Goal: Understand process/instructions: Learn how to perform a task or action

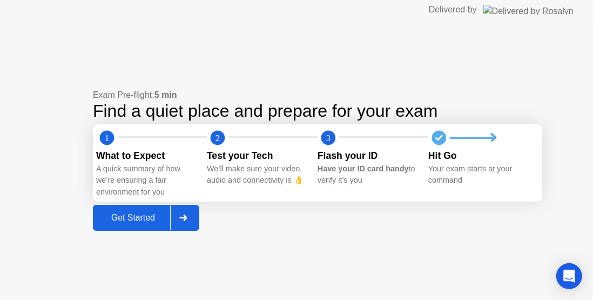
click at [182, 219] on icon at bounding box center [183, 218] width 8 height 6
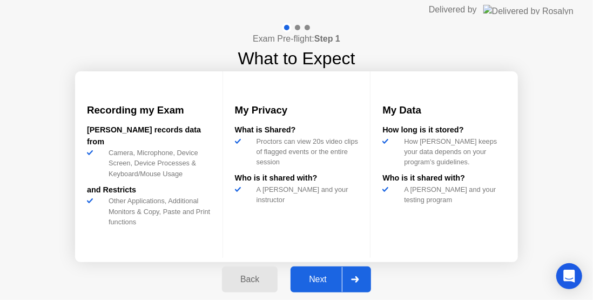
click at [339, 276] on div "Next" at bounding box center [318, 280] width 48 height 10
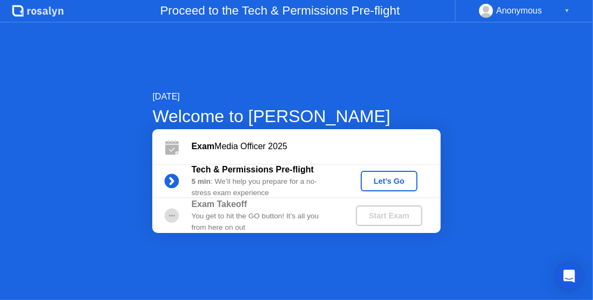
click at [386, 178] on div "Let's Go" at bounding box center [389, 181] width 48 height 9
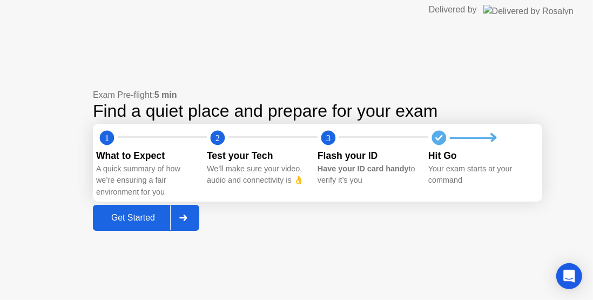
click at [142, 213] on div "Get Started" at bounding box center [133, 218] width 74 height 10
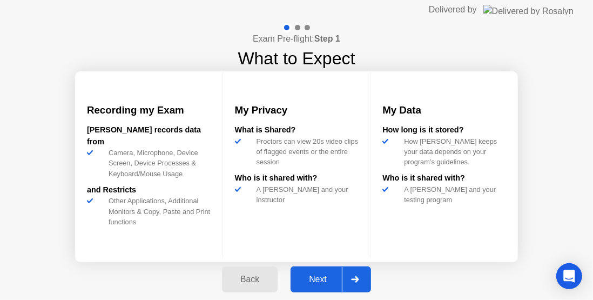
click at [323, 280] on div "Next" at bounding box center [318, 280] width 48 height 10
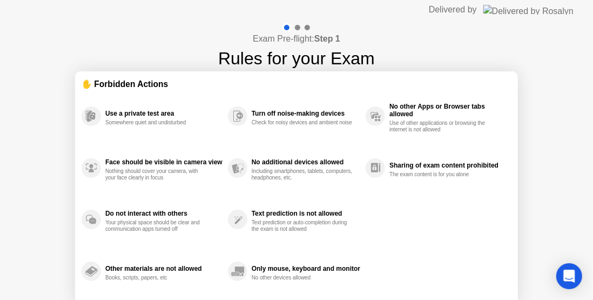
click at [297, 29] on div at bounding box center [297, 27] width 5 height 5
click at [31, 158] on div "Exam Pre-flight: Step 1 Rules for your Exam ✋ Forbidden Actions Use a private t…" at bounding box center [296, 180] width 593 height 322
